Goal: Information Seeking & Learning: Learn about a topic

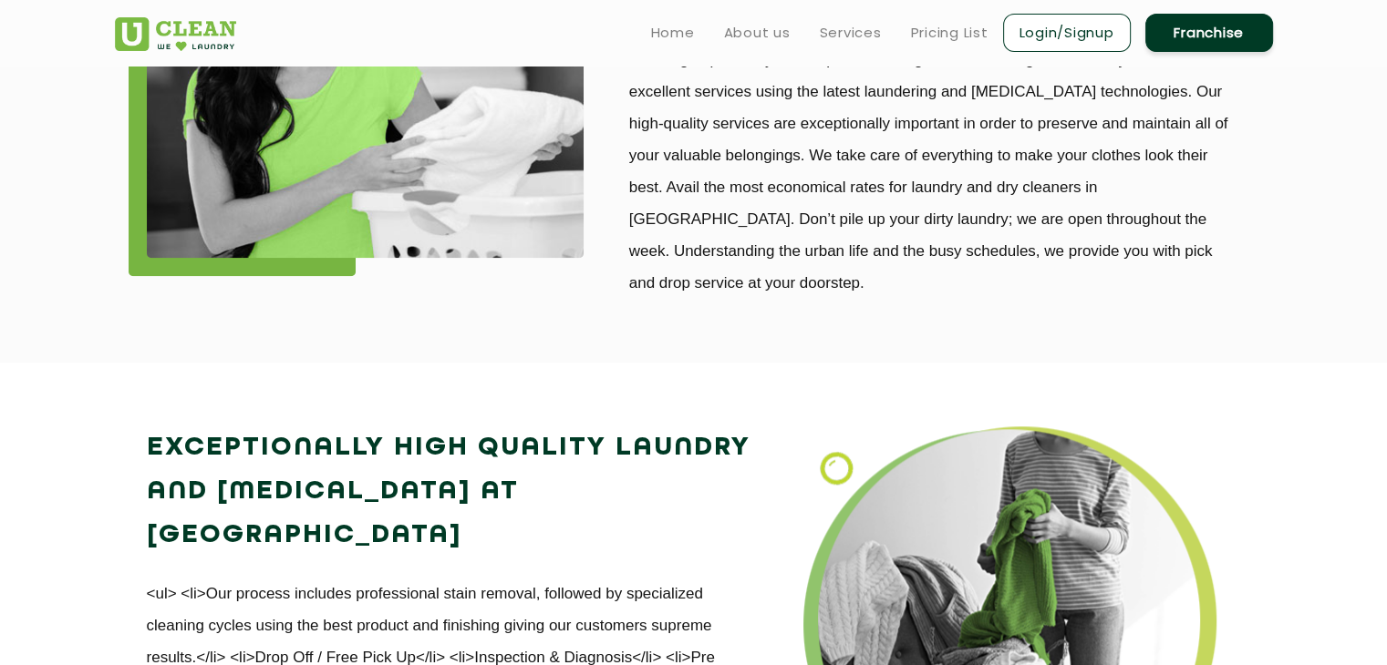
scroll to position [1714, 0]
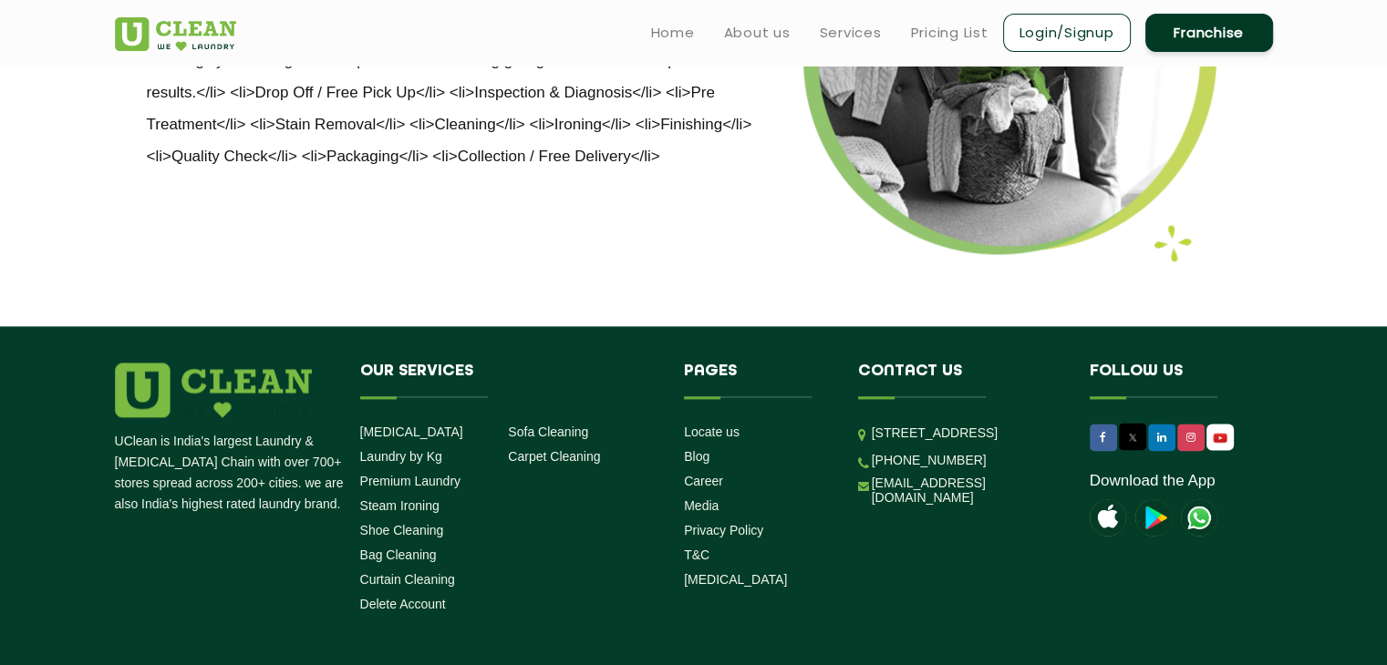
scroll to position [2370, 0]
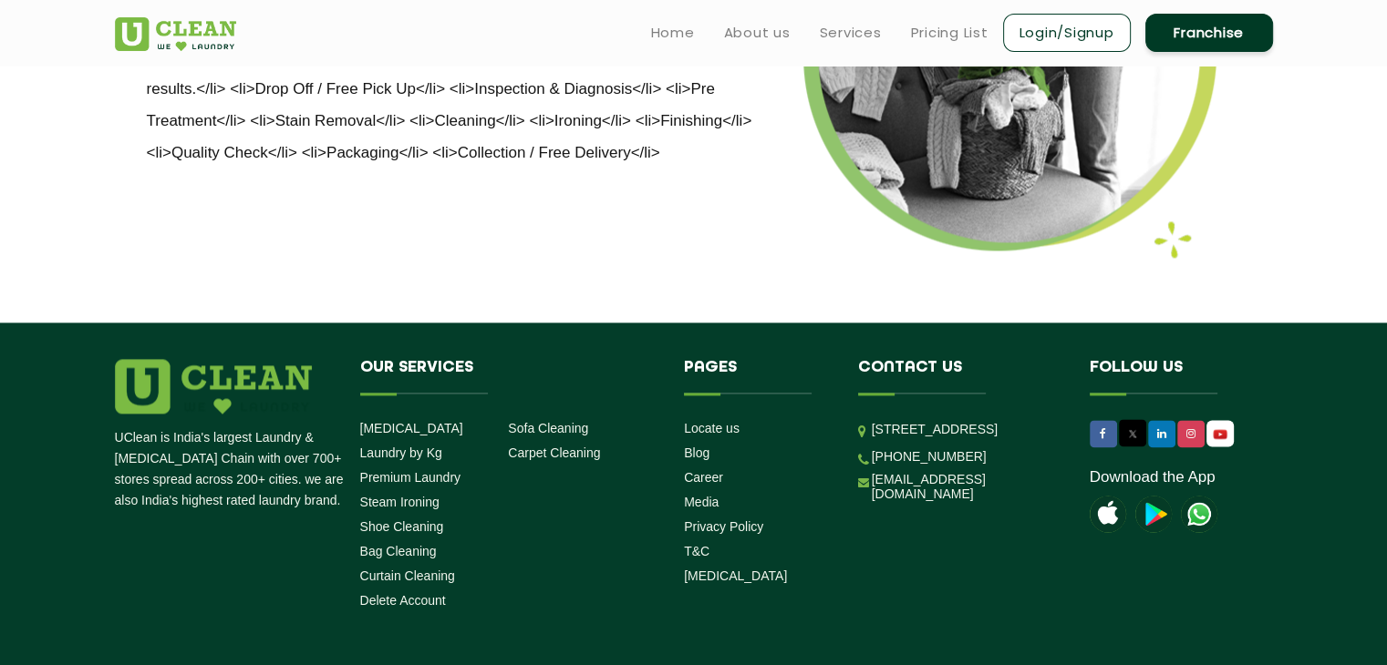
click at [858, 440] on li "[STREET_ADDRESS]" at bounding box center [960, 429] width 204 height 21
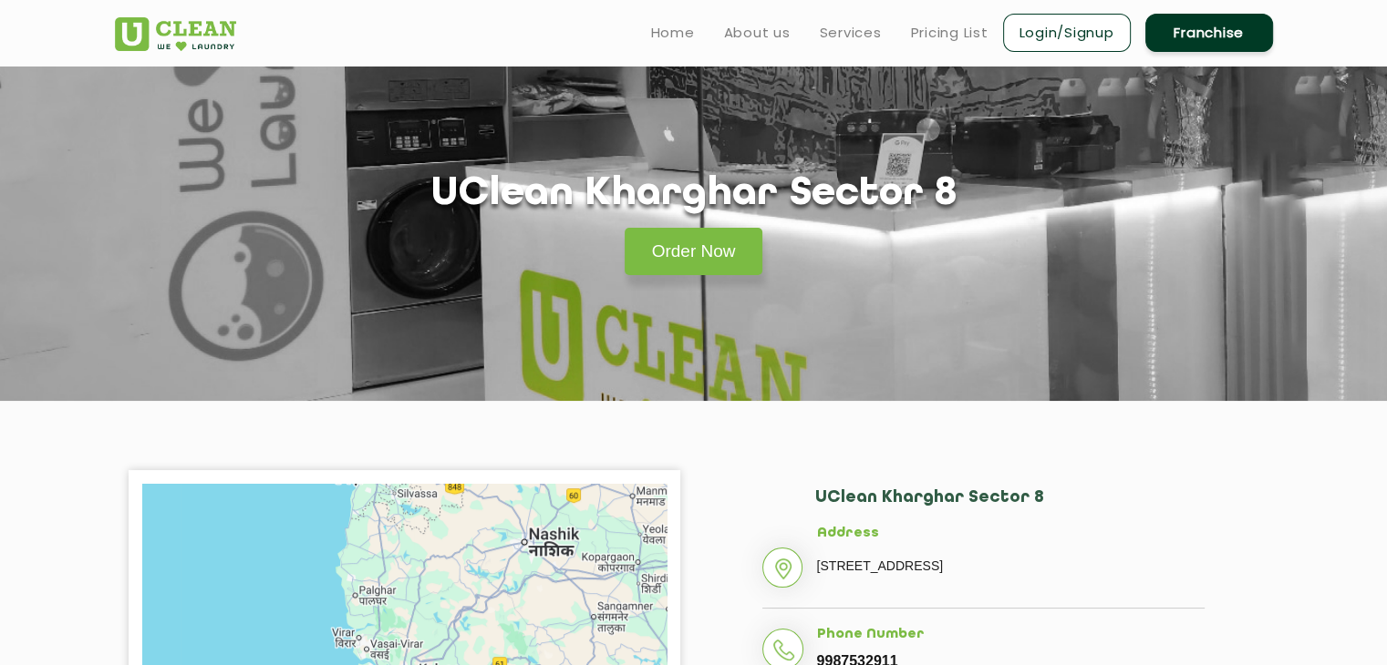
scroll to position [0, 0]
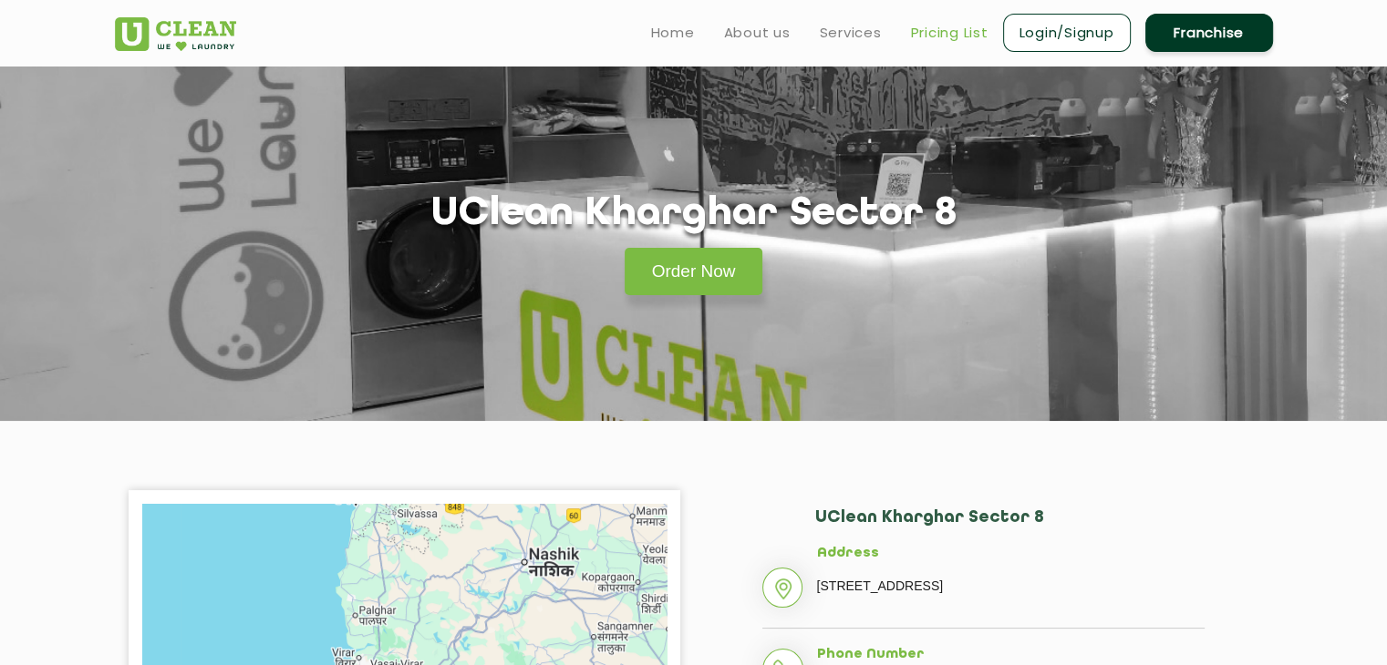
click at [955, 37] on link "Pricing List" at bounding box center [949, 33] width 77 height 22
